Goal: Task Accomplishment & Management: Use online tool/utility

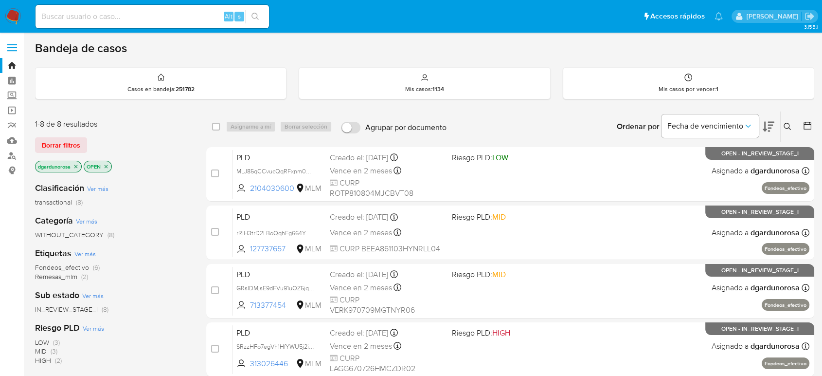
click at [786, 127] on icon at bounding box center [788, 127] width 8 height 8
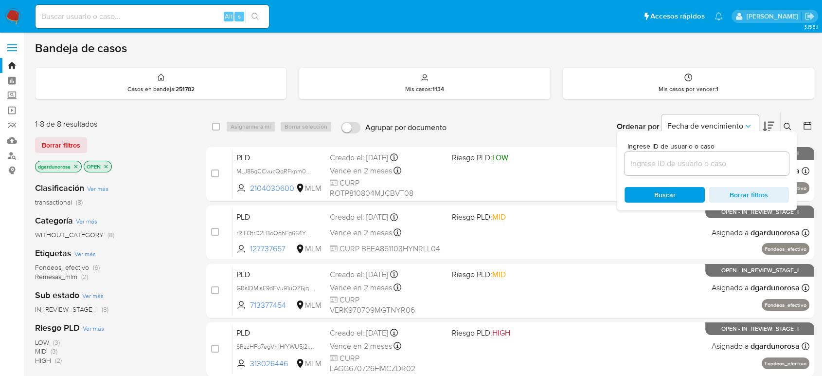
click at [705, 166] on input at bounding box center [707, 163] width 164 height 13
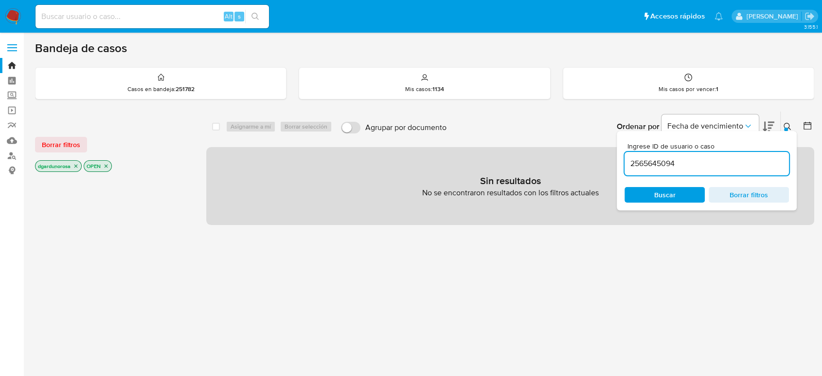
click at [715, 167] on input "2565645094" at bounding box center [707, 163] width 164 height 13
type input "2565645094"
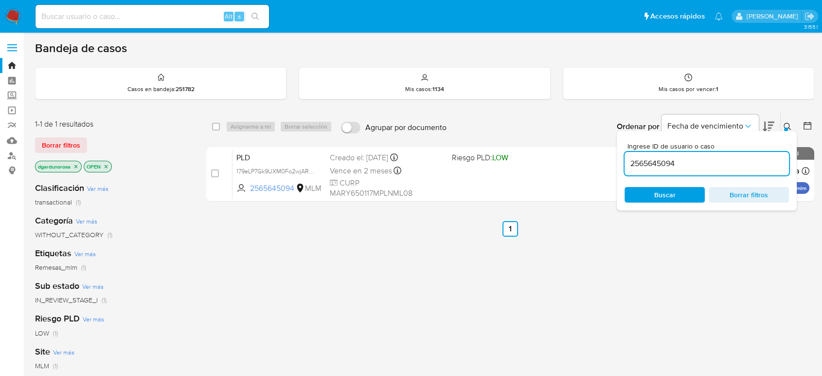
click at [785, 120] on div "Ingrese ID de usuario o caso 2565645094 Buscar Borrar filtros" at bounding box center [788, 126] width 17 height 30
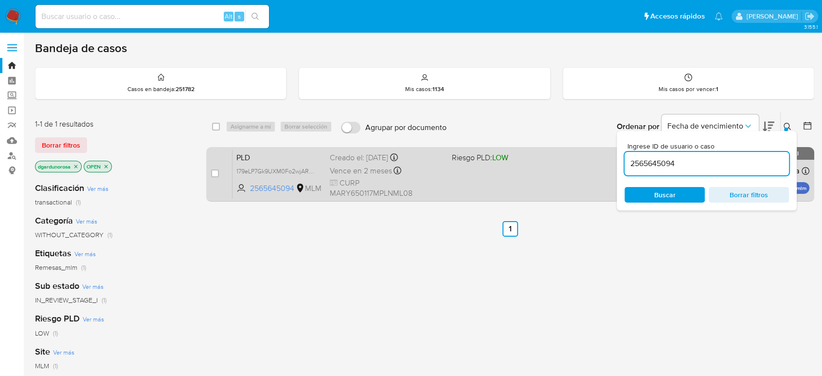
click at [574, 184] on div "PLD 179eLP7Gk9UXM0Fo2wjAReql 2565645094 MLM Riesgo PLD: LOW Creado el: 12/08/20…" at bounding box center [521, 173] width 577 height 49
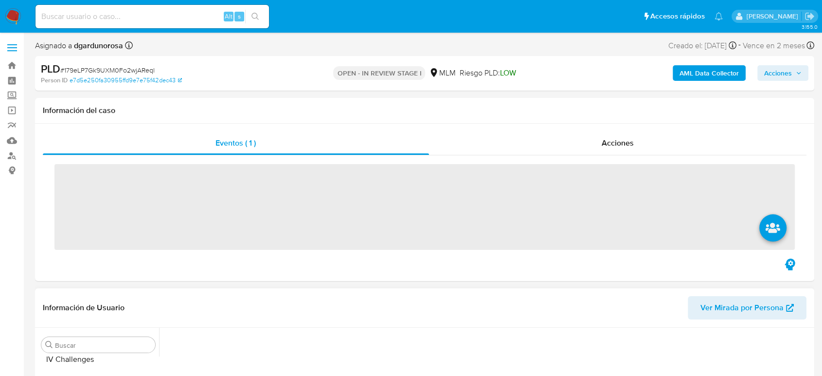
scroll to position [411, 0]
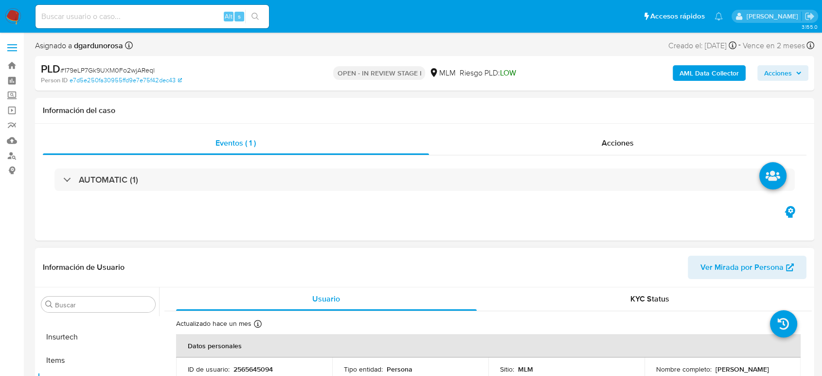
select select "10"
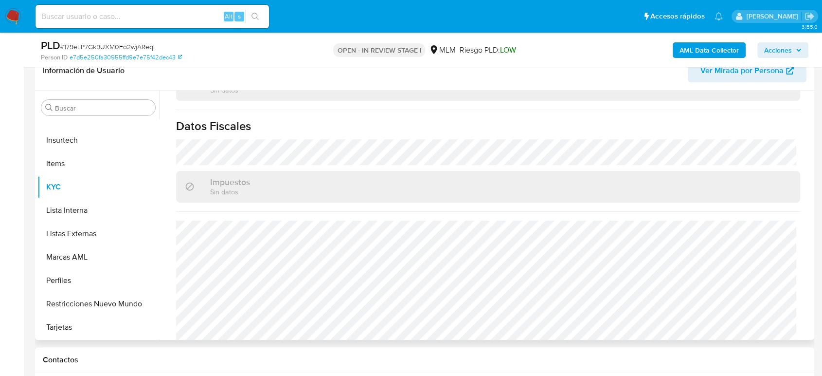
scroll to position [611, 0]
click at [81, 245] on button "Marcas AML" at bounding box center [98, 256] width 122 height 23
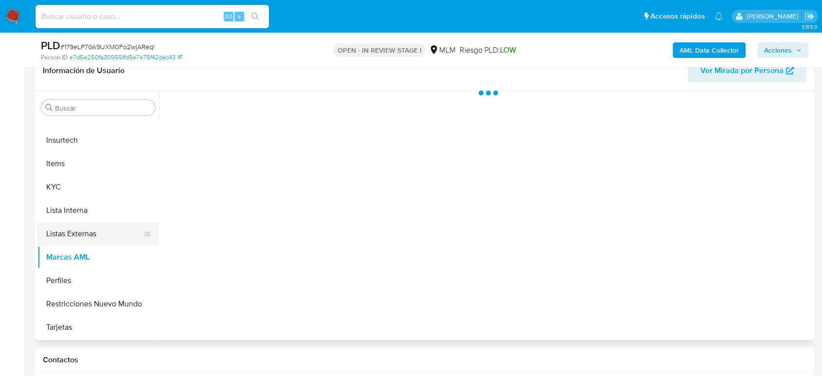
click at [67, 238] on button "Listas Externas" at bounding box center [94, 233] width 114 height 23
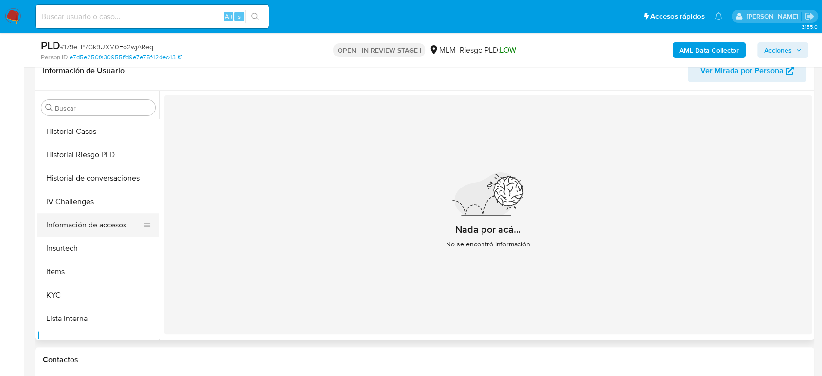
scroll to position [249, 0]
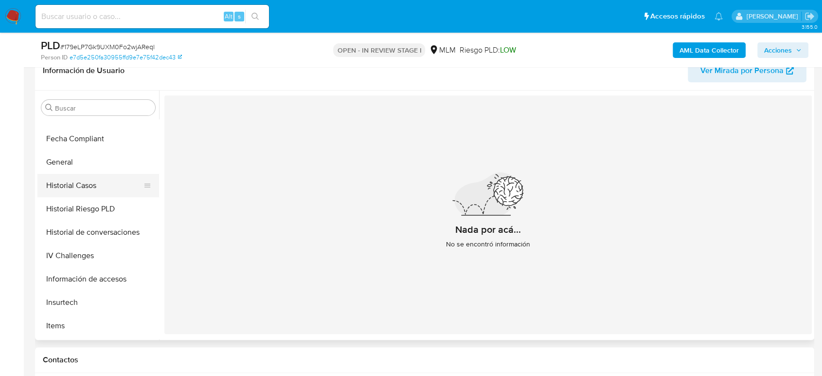
click at [64, 183] on button "Historial Casos" at bounding box center [94, 185] width 114 height 23
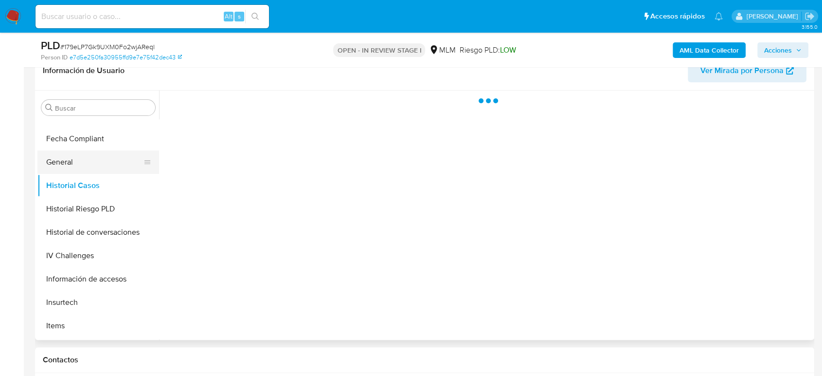
click at [58, 170] on button "General" at bounding box center [94, 161] width 114 height 23
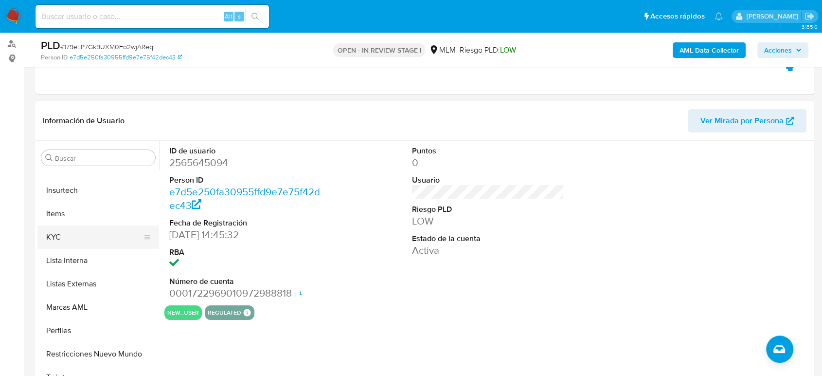
scroll to position [108, 0]
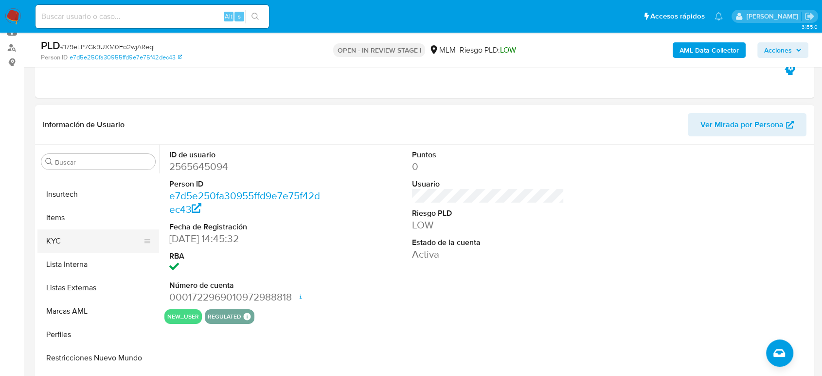
click at [73, 231] on button "KYC" at bounding box center [94, 240] width 114 height 23
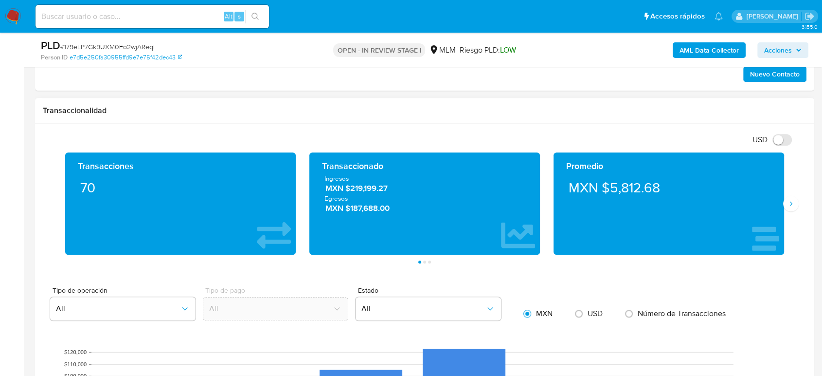
scroll to position [649, 0]
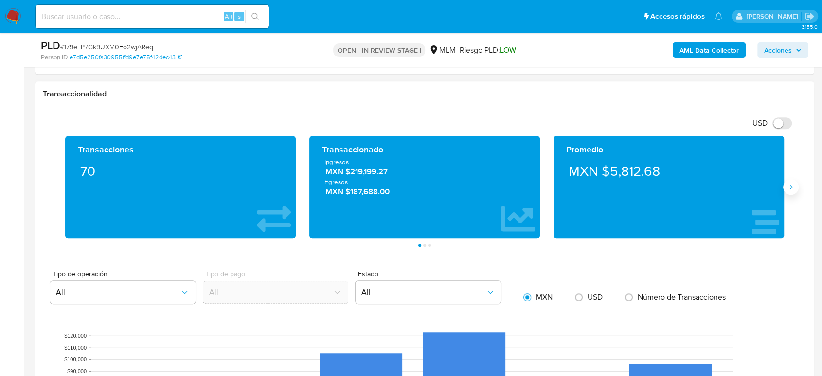
click at [785, 181] on button "Siguiente" at bounding box center [791, 187] width 16 height 16
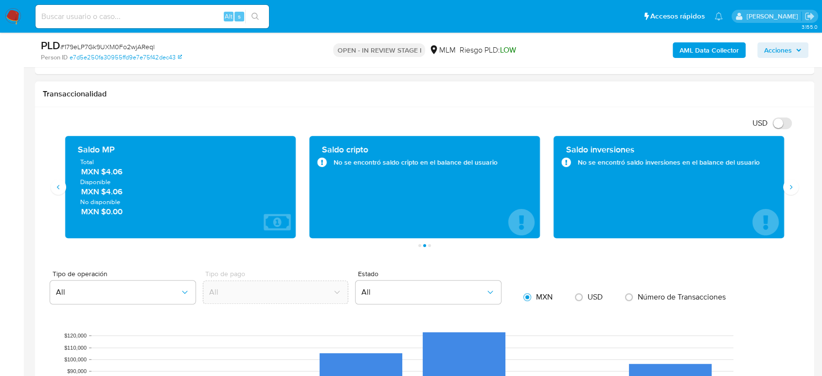
drag, startPoint x: 126, startPoint y: 175, endPoint x: 104, endPoint y: 176, distance: 22.4
click at [104, 176] on div "Total MXN $4.06 Disponible MXN $4.06 No disponible MXN $0.00" at bounding box center [180, 186] width 215 height 59
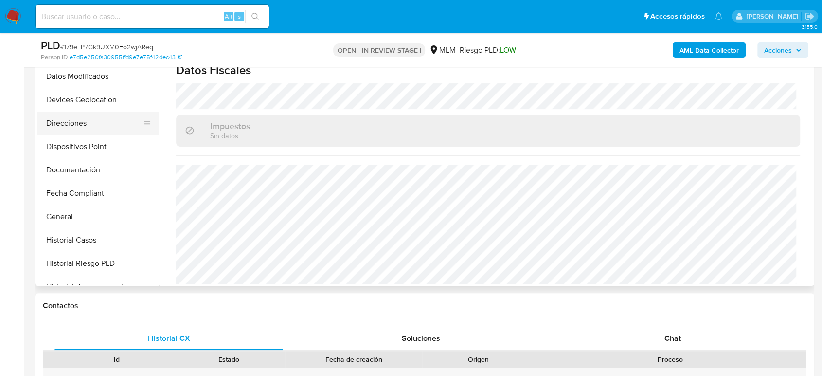
scroll to position [87, 0]
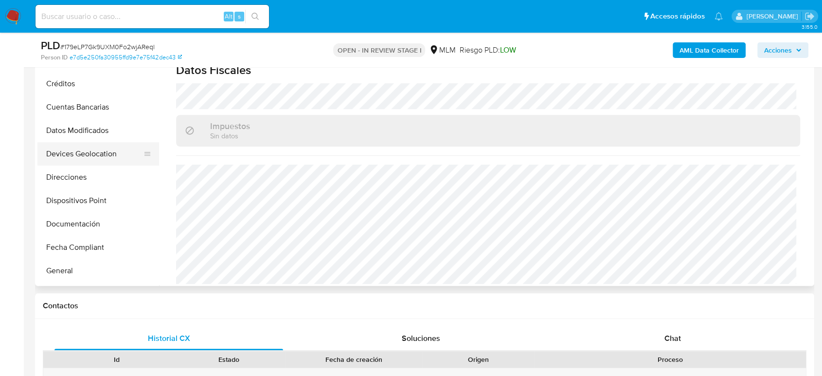
drag, startPoint x: 88, startPoint y: 157, endPoint x: 92, endPoint y: 161, distance: 5.9
click at [88, 157] on button "Devices Geolocation" at bounding box center [94, 153] width 114 height 23
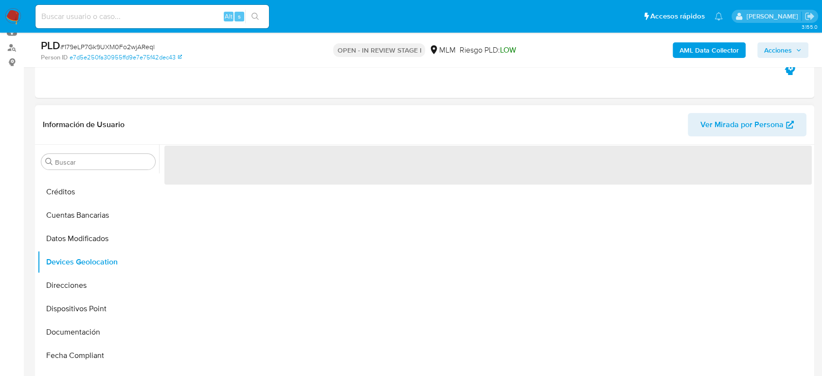
scroll to position [162, 0]
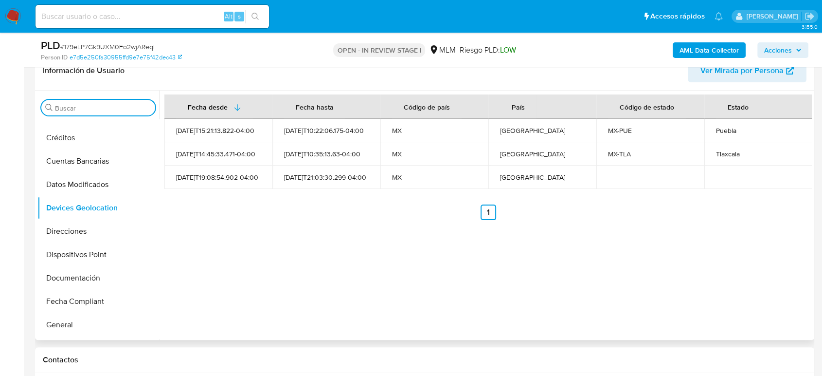
click at [137, 108] on input "Buscar" at bounding box center [103, 108] width 96 height 9
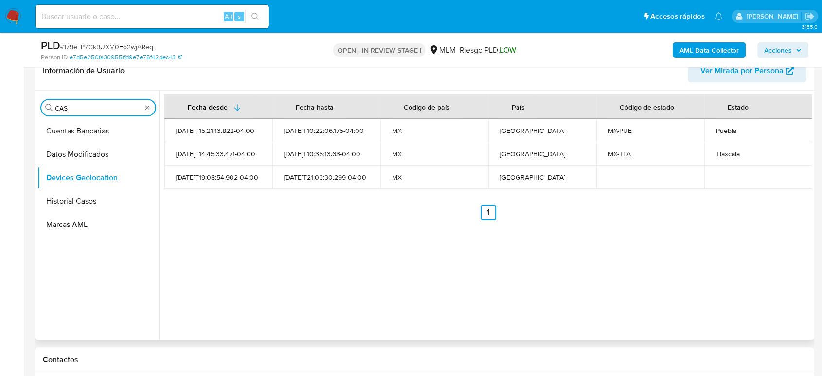
scroll to position [0, 0]
type input "CAS"
click at [96, 144] on button "Historial Casos" at bounding box center [94, 154] width 114 height 23
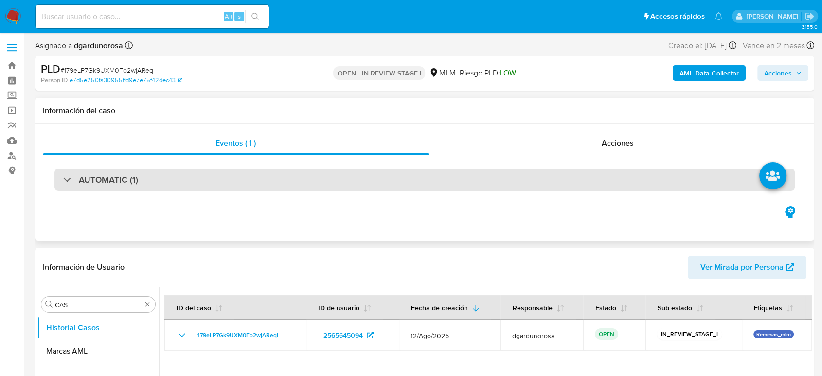
click at [231, 185] on div "AUTOMATIC (1)" at bounding box center [424, 179] width 740 height 22
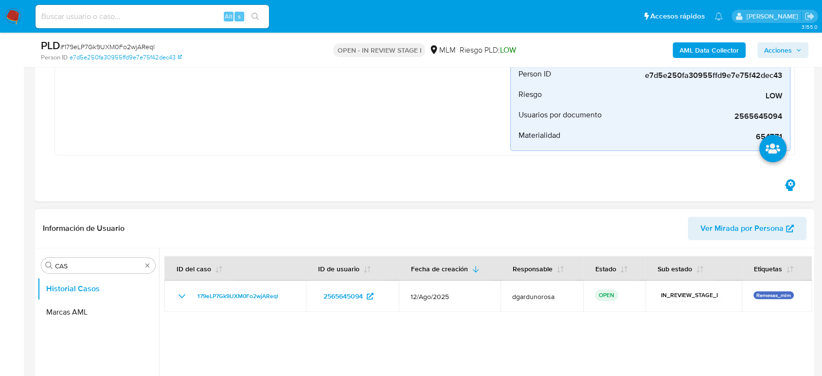
scroll to position [270, 0]
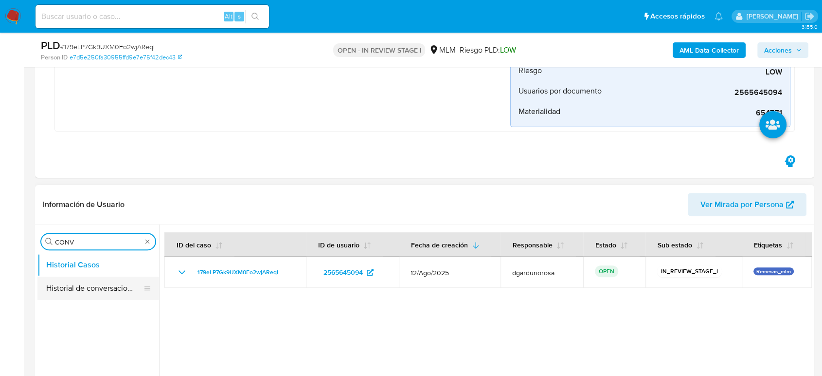
type input "CONV"
click at [92, 295] on button "Historial de conversaciones" at bounding box center [94, 287] width 114 height 23
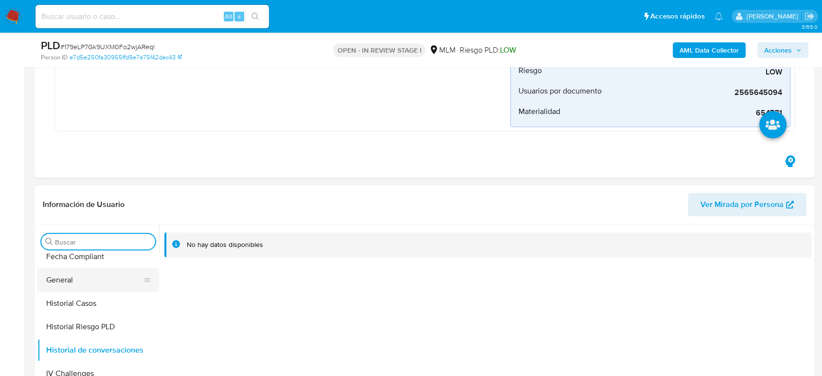
scroll to position [378, 0]
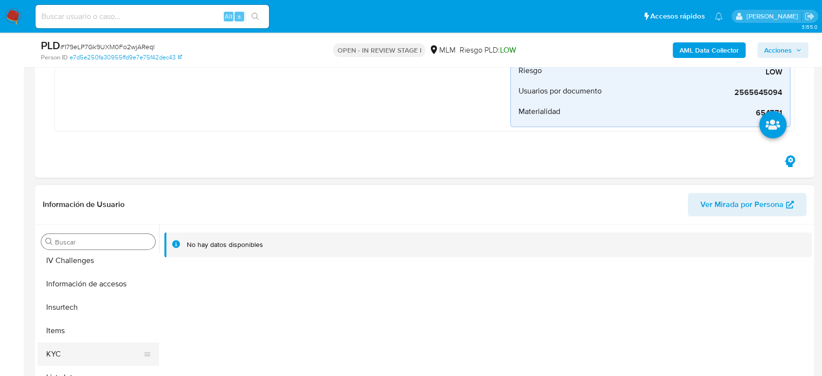
click at [65, 352] on button "KYC" at bounding box center [94, 353] width 114 height 23
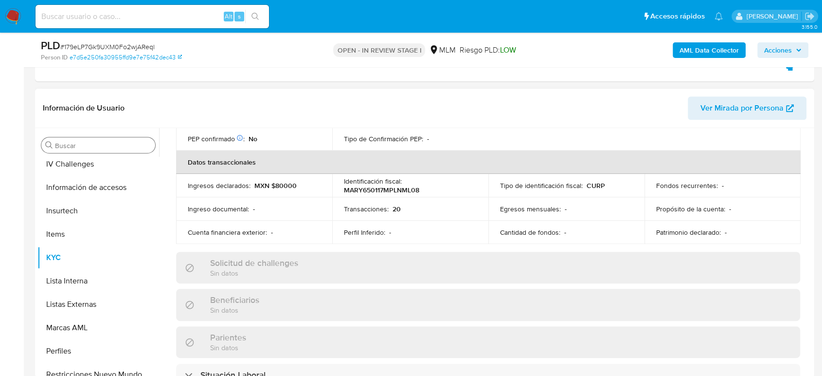
scroll to position [0, 0]
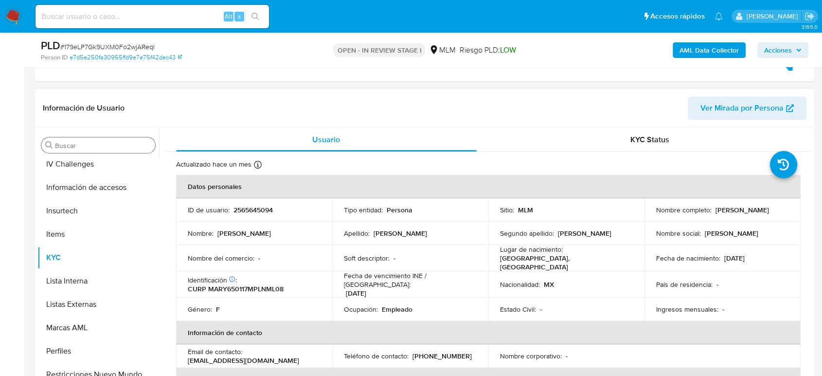
click at [446, 351] on p "(222) 5430788" at bounding box center [442, 355] width 59 height 9
copy p "5430788"
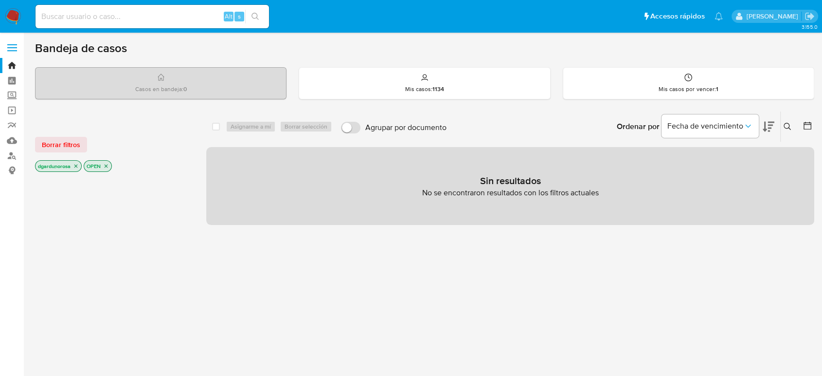
click at [786, 126] on icon at bounding box center [788, 127] width 8 height 8
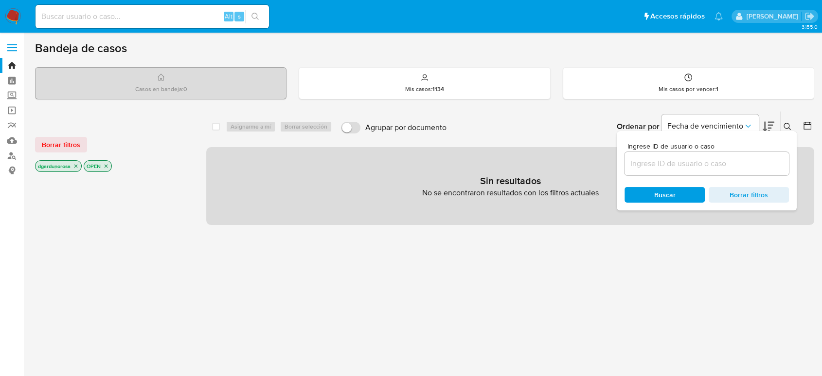
click at [747, 162] on input at bounding box center [707, 163] width 164 height 13
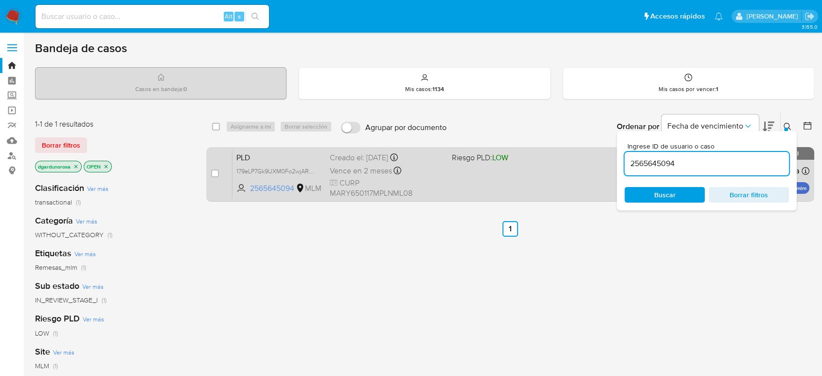
click at [523, 191] on div "PLD 179eLP7Gk9UXM0Fo2wjAReql 2565645094 MLM Riesgo PLD: LOW Creado el: 12/08/20…" at bounding box center [521, 173] width 577 height 49
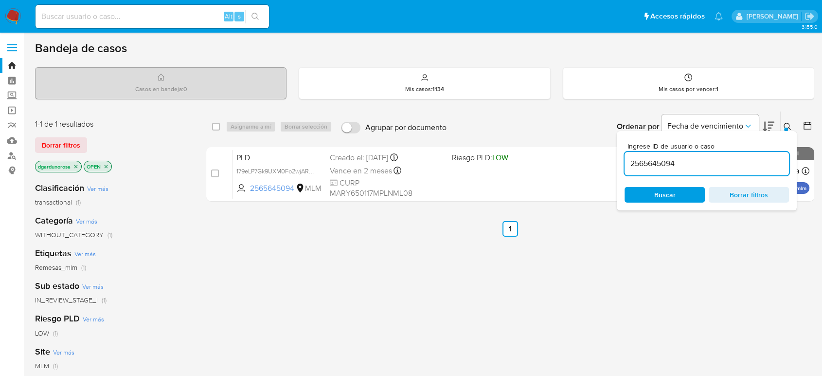
click at [659, 161] on input "2565645094" at bounding box center [707, 163] width 164 height 13
click at [658, 162] on input "2565645094" at bounding box center [707, 163] width 164 height 13
paste input "7005952"
type input "257005952"
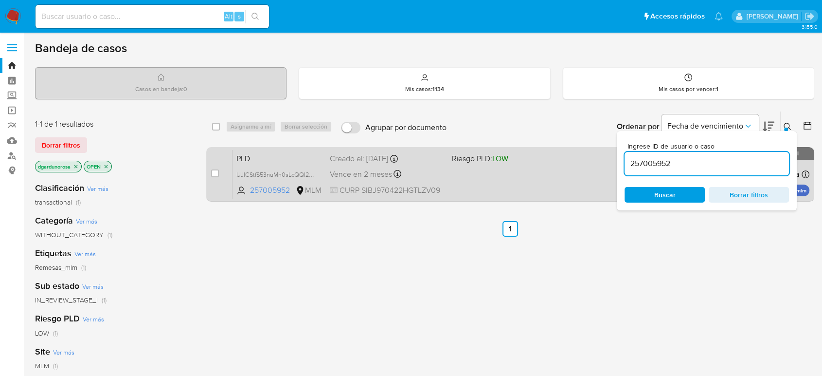
click at [433, 169] on div "Vence en 2 meses Vence el 11/10/2025 02:08:02" at bounding box center [387, 173] width 114 height 13
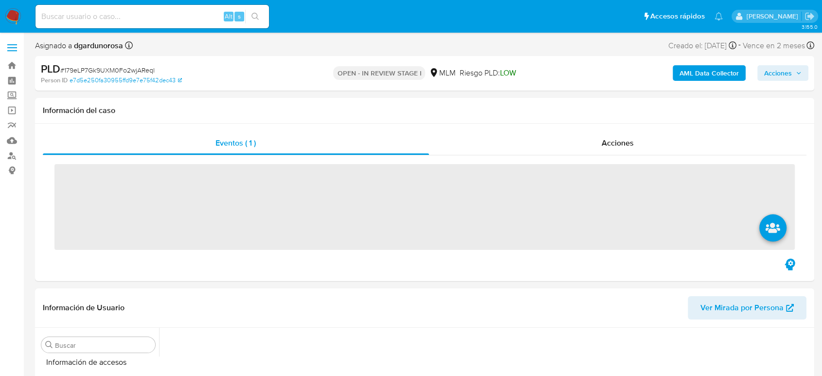
scroll to position [411, 0]
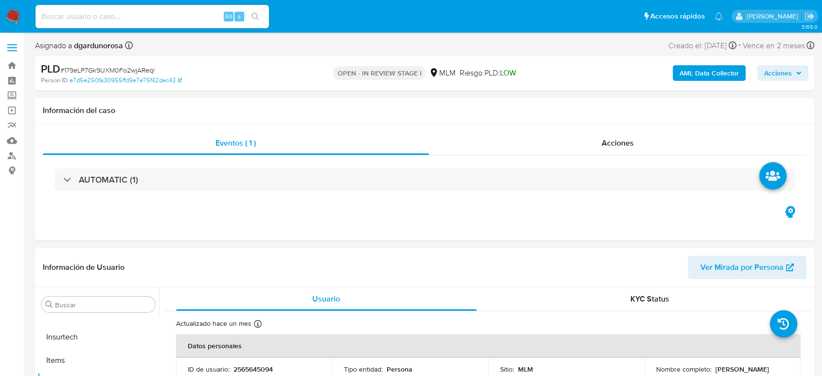
select select "10"
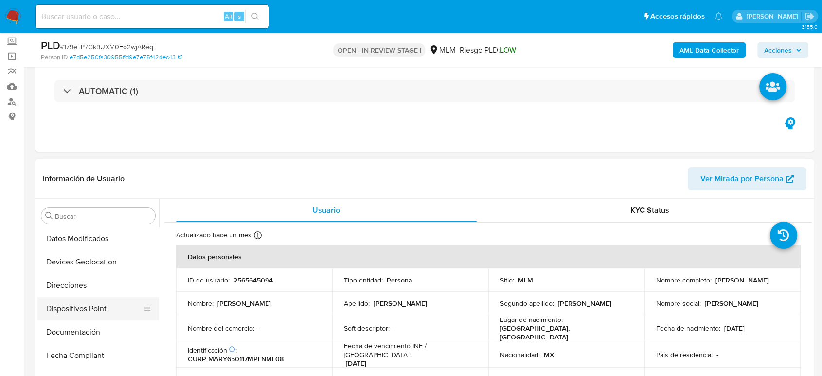
scroll to position [0, 0]
click at [74, 261] on button "Archivos adjuntos" at bounding box center [94, 262] width 114 height 23
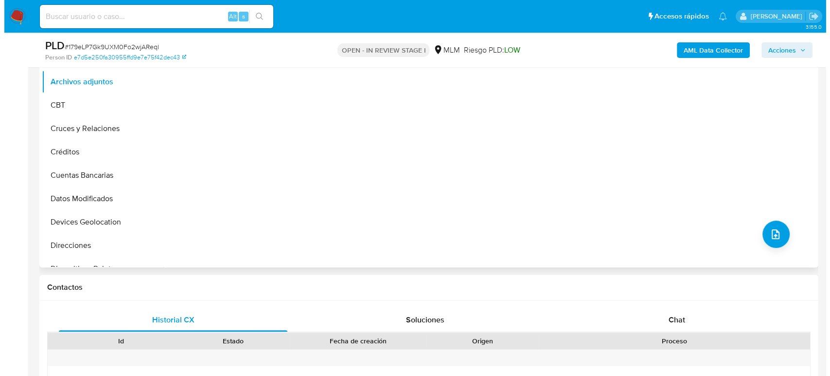
scroll to position [216, 0]
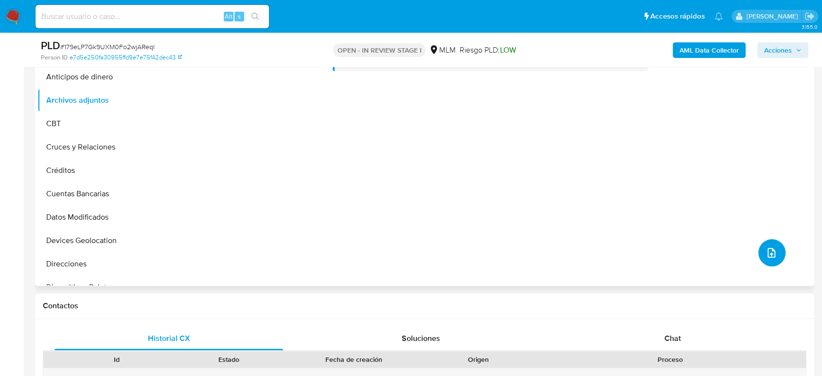
click at [773, 251] on icon "upload-file" at bounding box center [772, 253] width 12 height 12
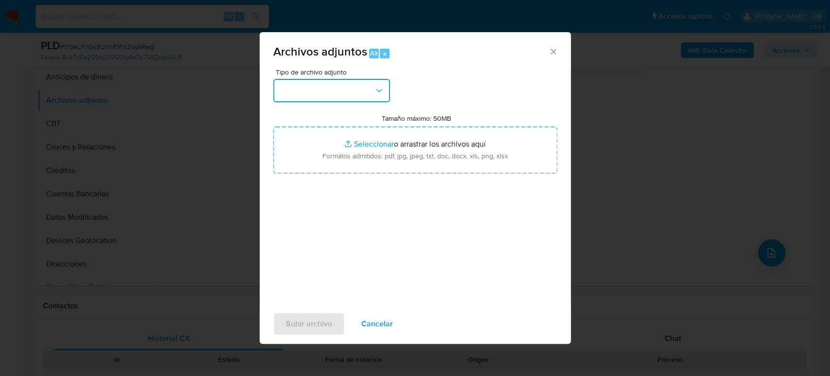
click at [335, 92] on button "button" at bounding box center [331, 90] width 117 height 23
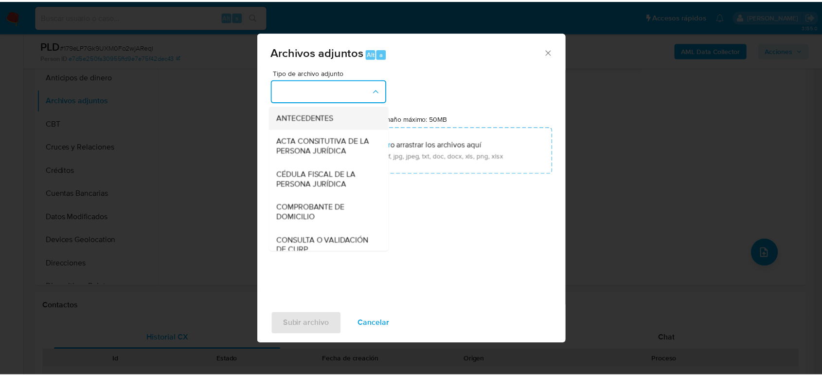
scroll to position [162, 0]
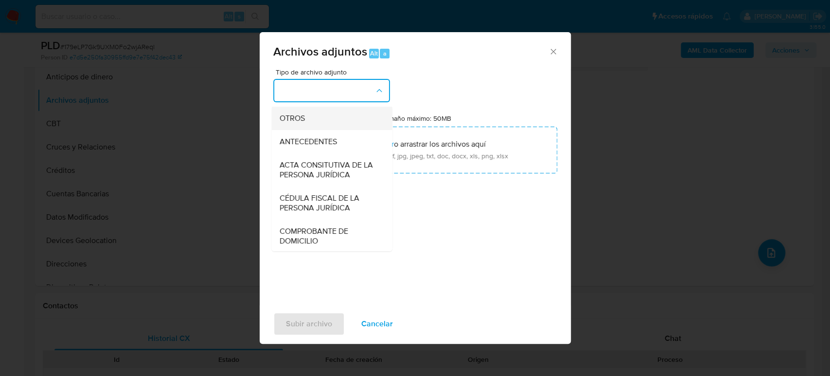
click at [309, 126] on div "OTROS" at bounding box center [328, 118] width 99 height 23
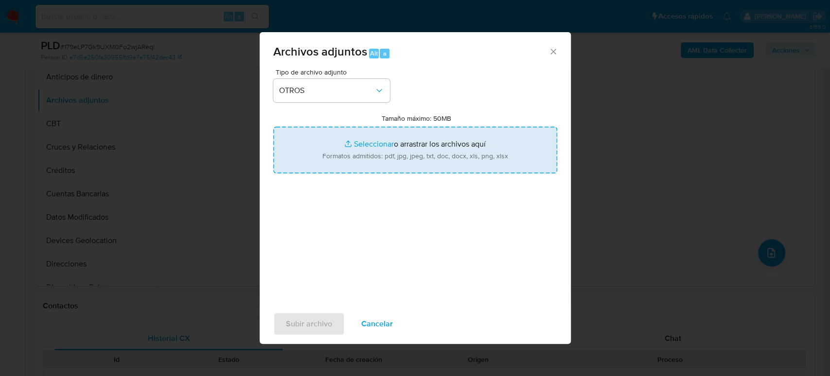
type input "C:\fakepath\2565645094_Yolanda Mantilla_Agosto2025.pdf"
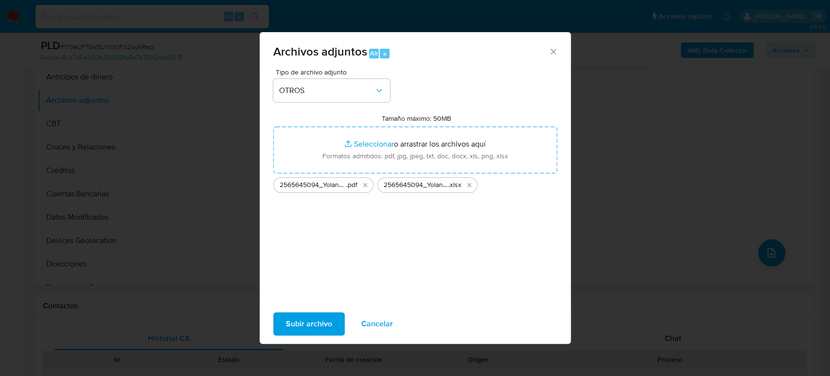
click at [325, 320] on span "Subir archivo" at bounding box center [309, 323] width 46 height 21
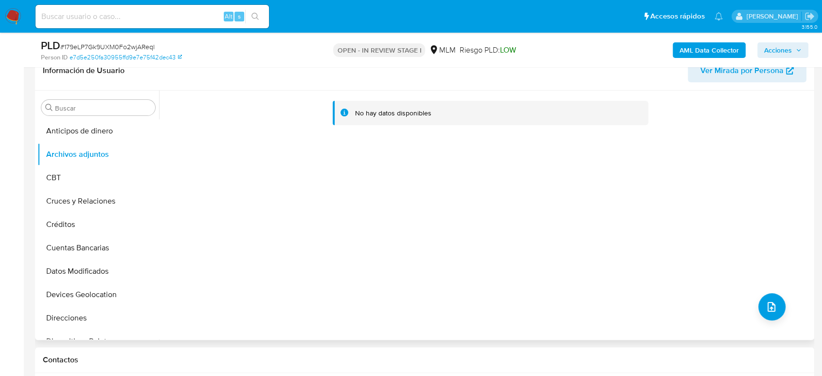
click at [755, 313] on div "No hay datos disponibles" at bounding box center [485, 214] width 653 height 249
click at [768, 310] on icon "upload-file" at bounding box center [772, 307] width 8 height 10
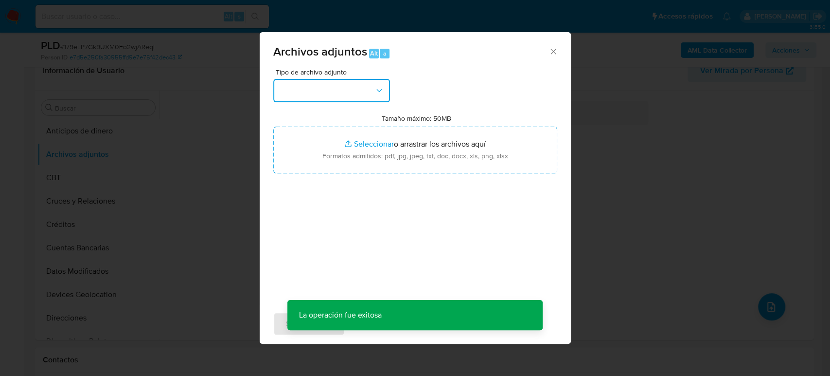
click at [323, 93] on button "button" at bounding box center [331, 90] width 117 height 23
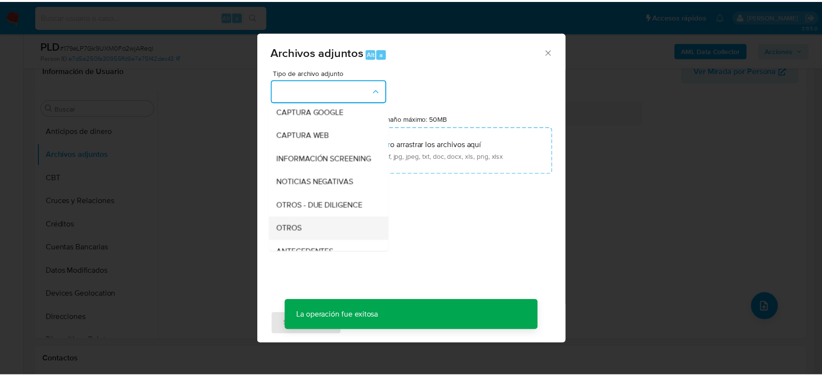
scroll to position [108, 0]
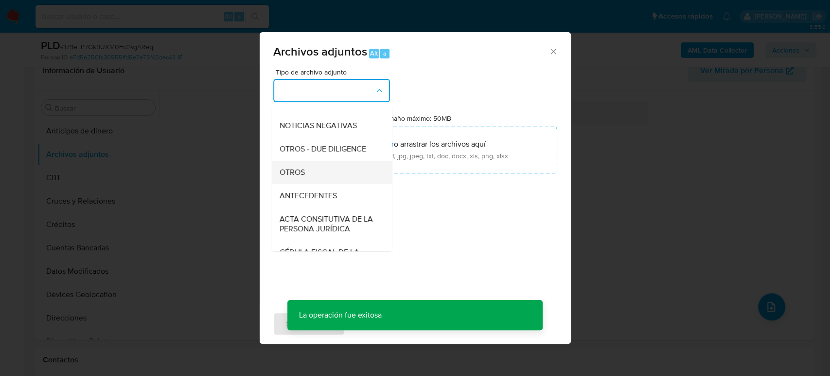
click at [318, 184] on div "OTROS" at bounding box center [328, 172] width 99 height 23
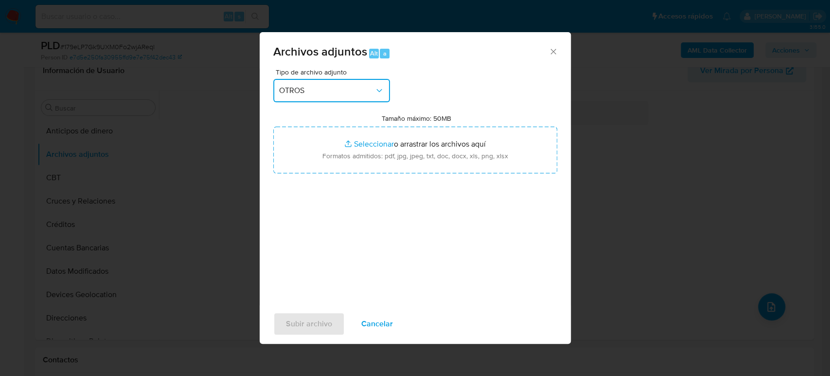
click at [625, 234] on div "Archivos adjuntos Alt a Tipo de archivo adjunto OTROS Tamaño máximo: 50MB Selec…" at bounding box center [415, 188] width 830 height 376
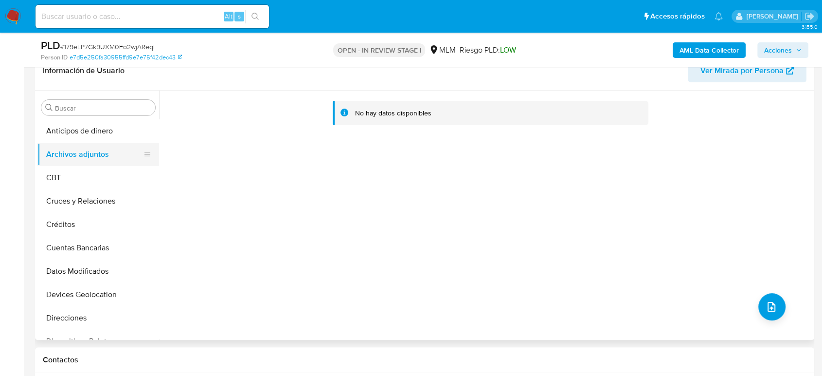
click at [72, 164] on button "Archivos adjuntos" at bounding box center [94, 154] width 114 height 23
click at [81, 139] on button "Anticipos de dinero" at bounding box center [94, 130] width 114 height 23
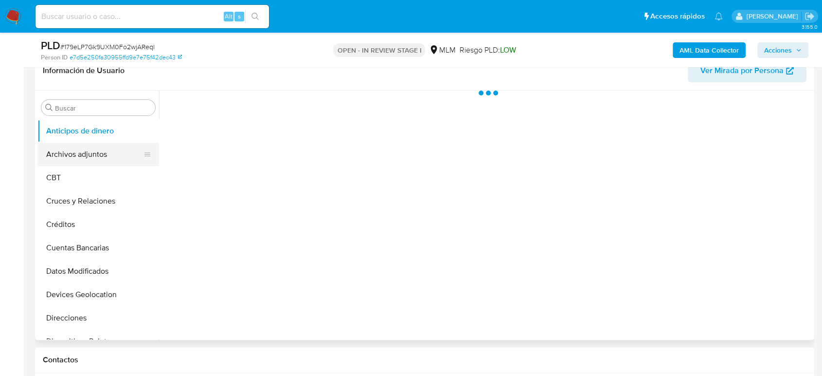
click at [81, 153] on button "Archivos adjuntos" at bounding box center [94, 154] width 114 height 23
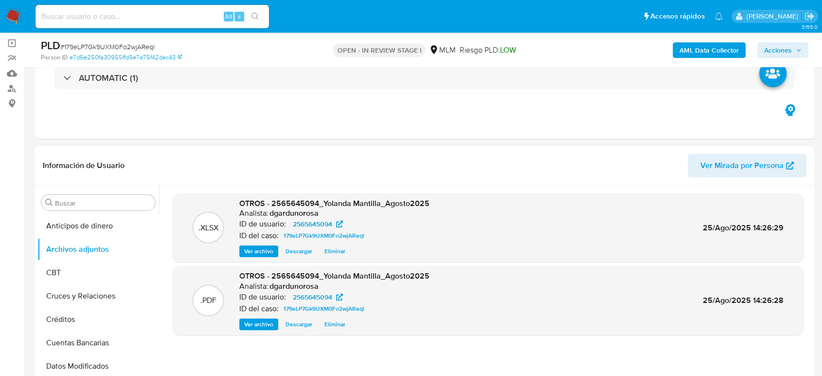
scroll to position [0, 0]
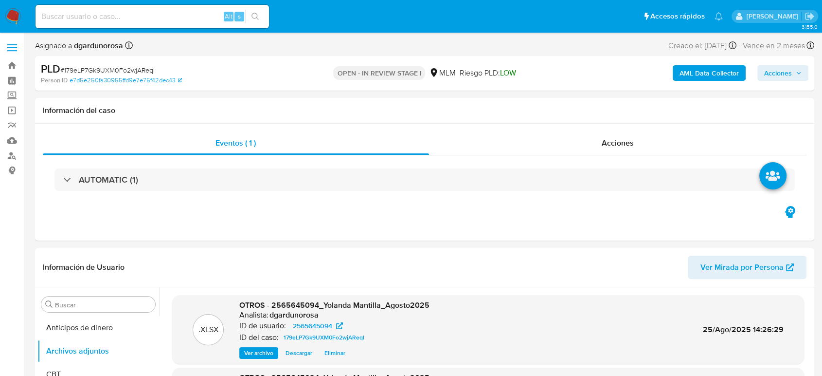
drag, startPoint x: 786, startPoint y: 77, endPoint x: 779, endPoint y: 81, distance: 8.5
click at [786, 77] on span "Acciones" at bounding box center [778, 73] width 28 height 16
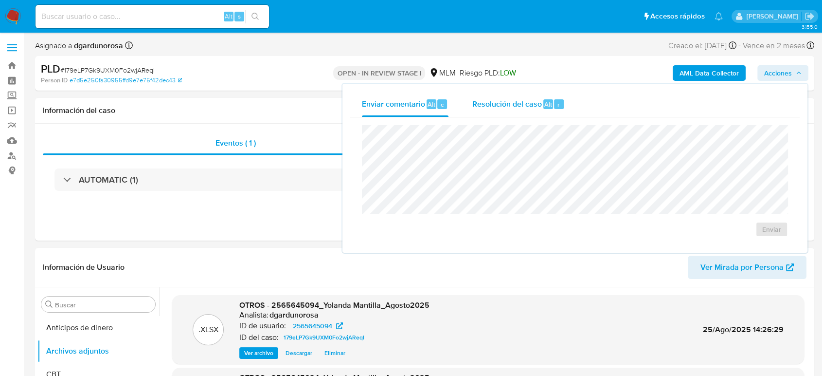
click at [531, 108] on span "Resolución del caso" at bounding box center [507, 103] width 70 height 11
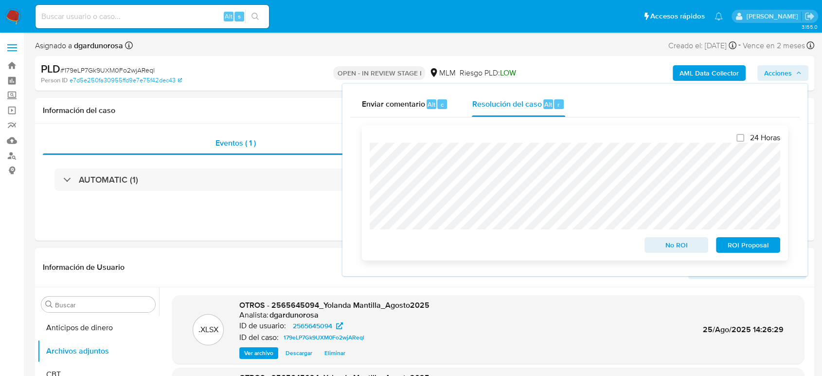
click at [747, 250] on span "ROI Proposal" at bounding box center [748, 245] width 51 height 14
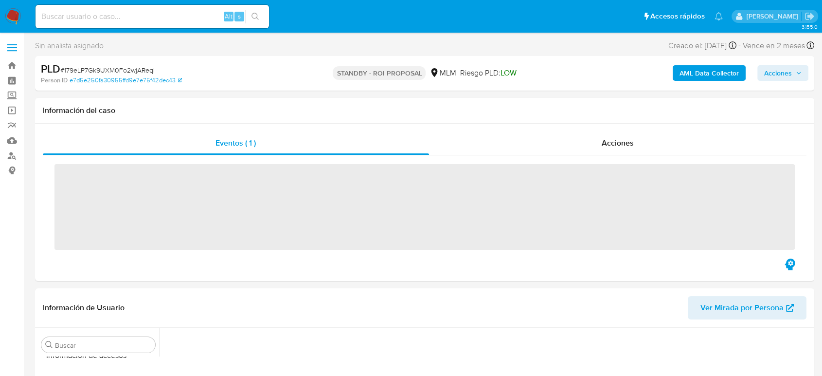
scroll to position [411, 0]
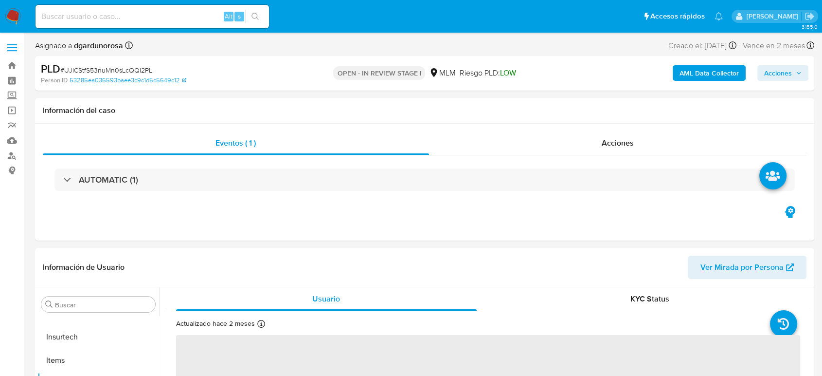
select select "10"
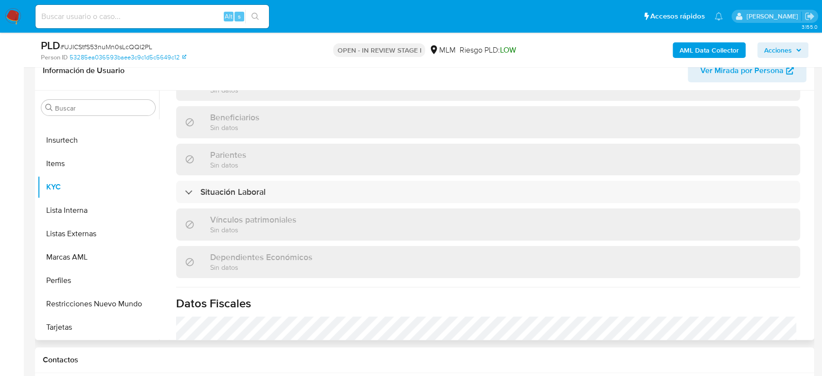
scroll to position [611, 0]
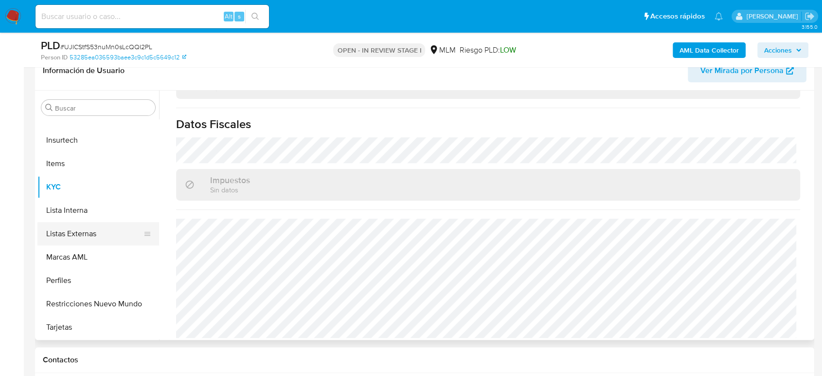
click at [100, 231] on button "Listas Externas" at bounding box center [94, 233] width 114 height 23
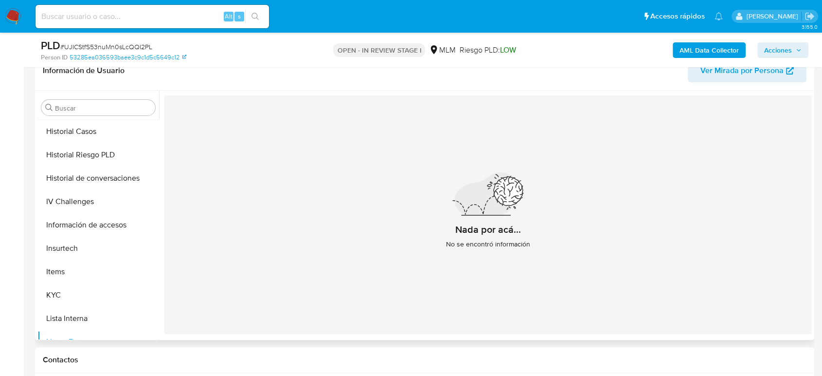
scroll to position [195, 0]
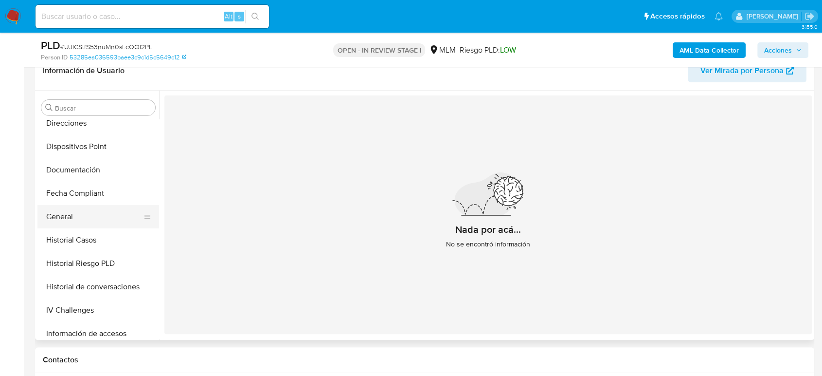
click at [73, 210] on button "General" at bounding box center [94, 216] width 114 height 23
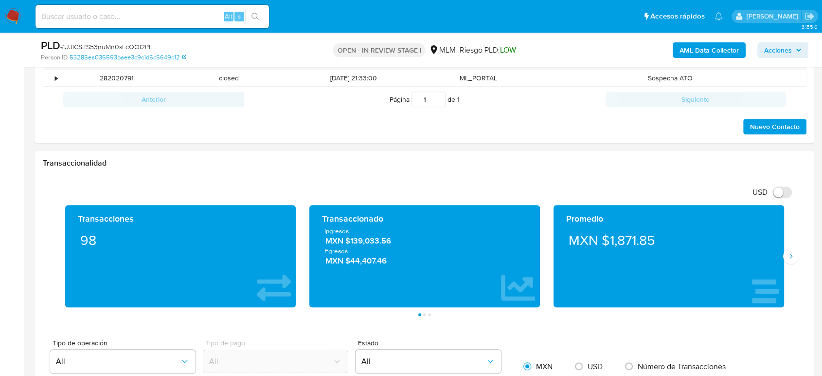
scroll to position [595, 0]
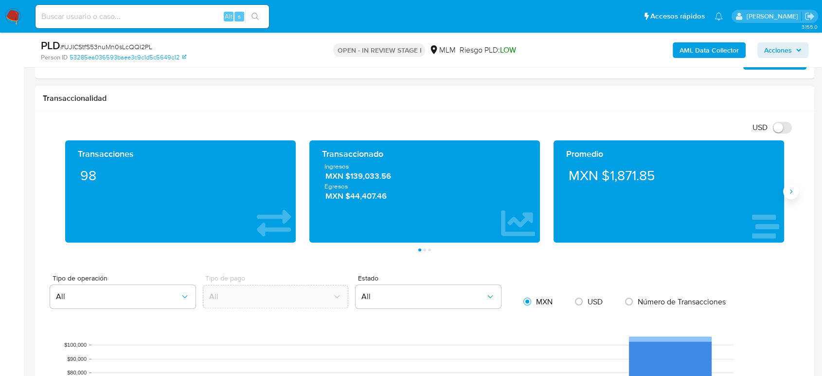
drag, startPoint x: 797, startPoint y: 192, endPoint x: 789, endPoint y: 197, distance: 10.3
click at [797, 192] on button "Siguiente" at bounding box center [791, 191] width 16 height 16
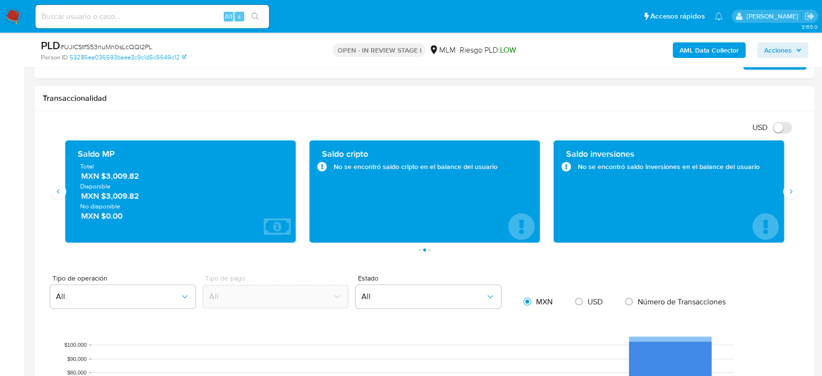
drag, startPoint x: 159, startPoint y: 175, endPoint x: 101, endPoint y: 176, distance: 57.4
click at [101, 176] on span "MXN $3,009.82" at bounding box center [180, 175] width 199 height 11
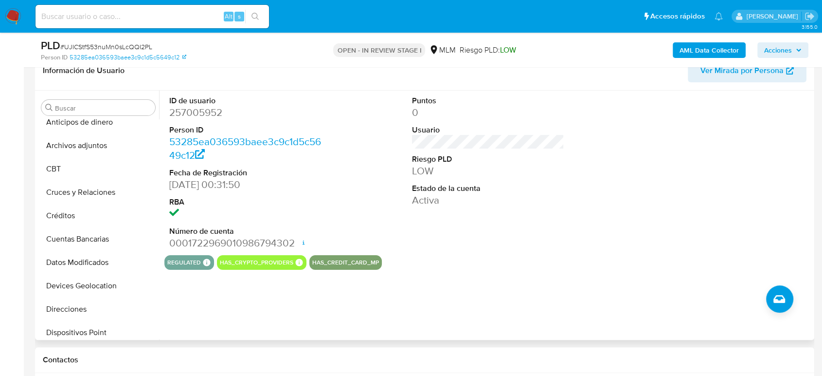
scroll to position [0, 0]
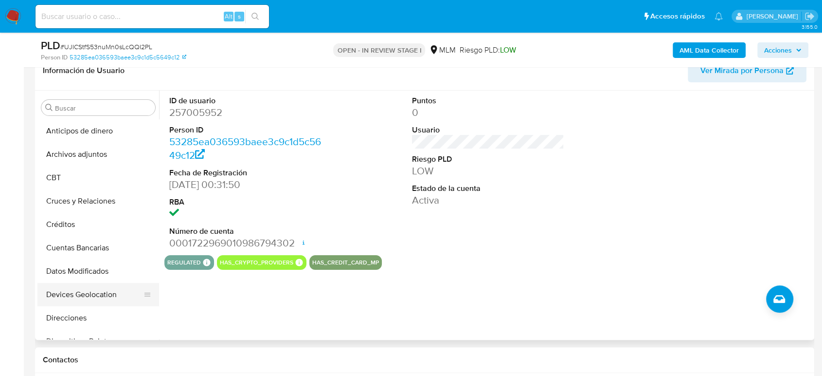
click at [92, 296] on button "Devices Geolocation" at bounding box center [94, 294] width 114 height 23
